Goal: Information Seeking & Learning: Learn about a topic

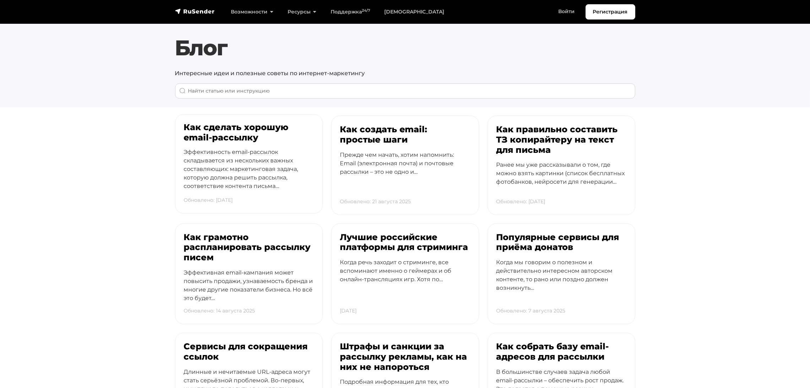
click at [247, 125] on h3 "Как сделать хорошую email-рассылку" at bounding box center [249, 132] width 130 height 21
click at [410, 129] on h3 "Как создать email: простые шаги" at bounding box center [405, 132] width 130 height 21
click at [557, 130] on h3 "Как правильно составить ТЗ копирайтеру на текст для письма" at bounding box center [561, 137] width 130 height 31
click at [244, 246] on h3 "Как грамотно распланировать рассылку писем" at bounding box center [249, 245] width 130 height 31
click at [408, 244] on h3 "Лучшие российские платформы для стриминга" at bounding box center [405, 240] width 130 height 21
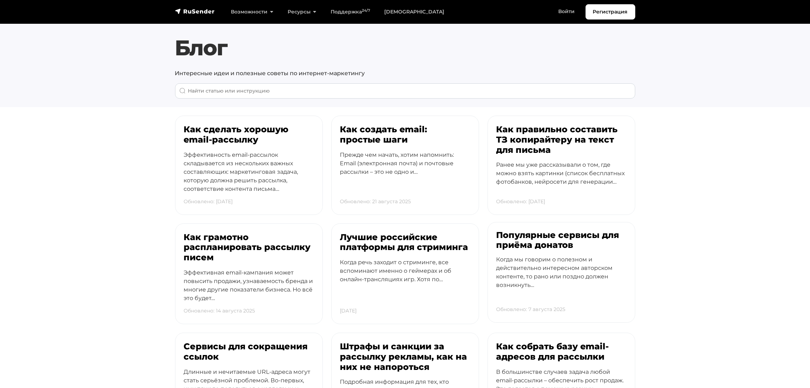
click at [561, 247] on h3 "Популярные сервисы для приёма донатов" at bounding box center [561, 240] width 130 height 21
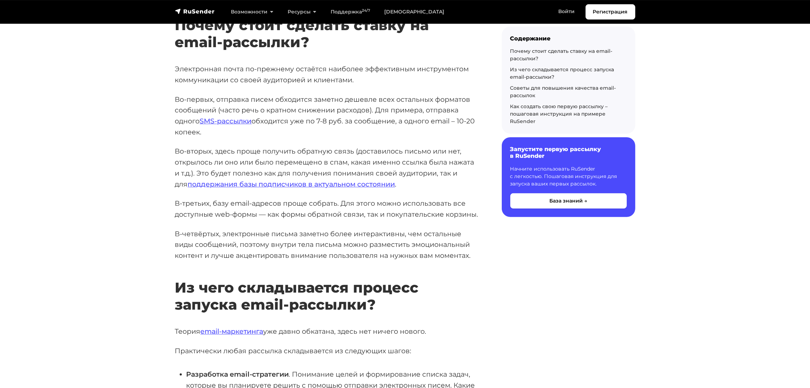
scroll to position [319, 0]
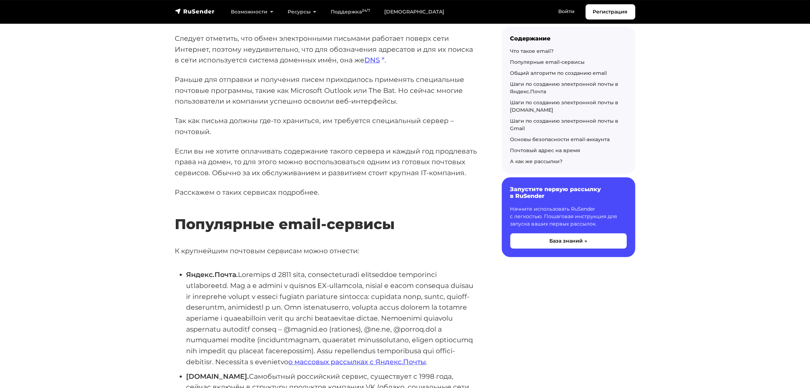
scroll to position [373, 0]
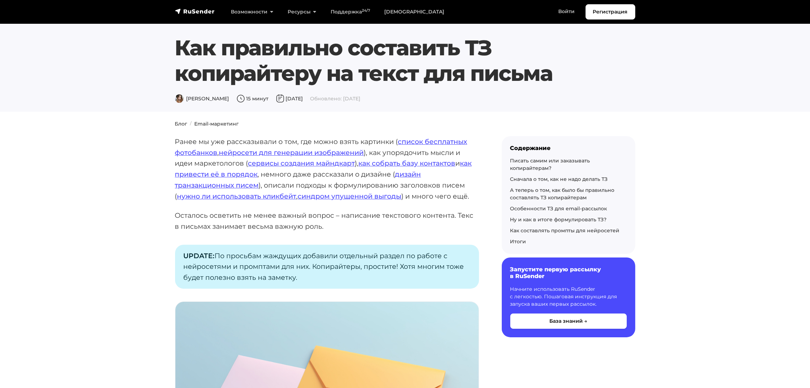
click at [235, 136] on p "Ранее мы уже рассказывали о том, где можно взять картинки ( список бесплатных ф…" at bounding box center [327, 168] width 304 height 65
drag, startPoint x: 126, startPoint y: 134, endPoint x: 130, endPoint y: 135, distance: 3.7
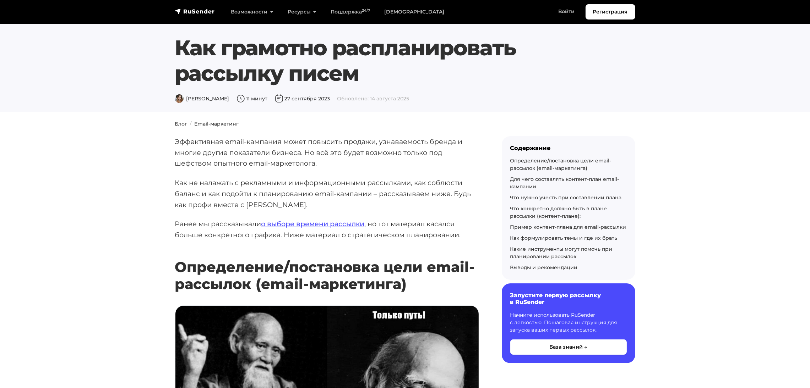
click at [384, 178] on p "Как не налажать с рекламными и информационными рассылками, как соблюсти баланс …" at bounding box center [327, 194] width 304 height 33
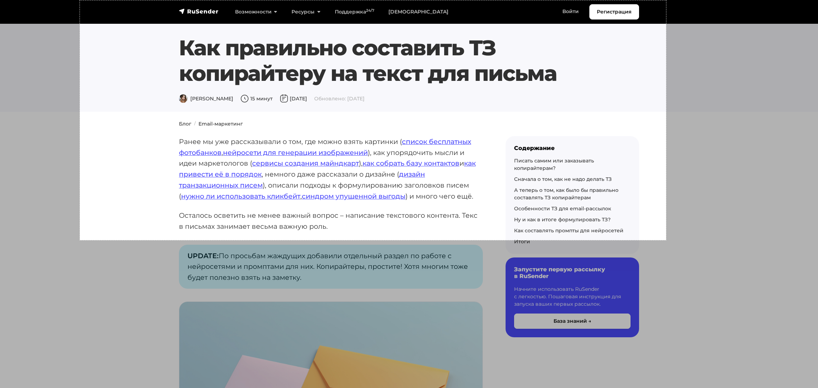
drag, startPoint x: 80, startPoint y: 1, endPoint x: 666, endPoint y: 240, distance: 633.3
